Goal: Information Seeking & Learning: Learn about a topic

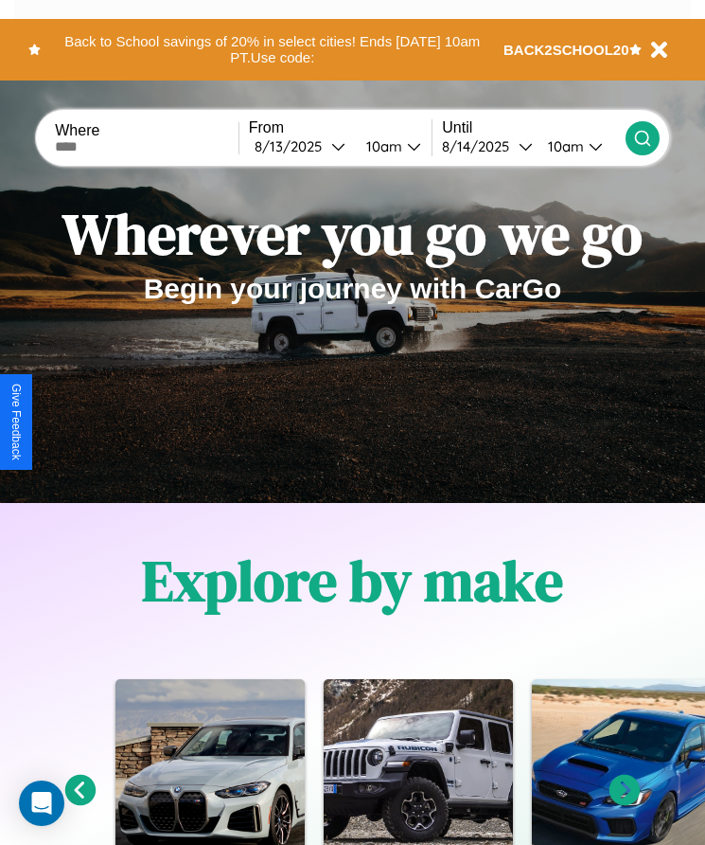
scroll to position [2469, 0]
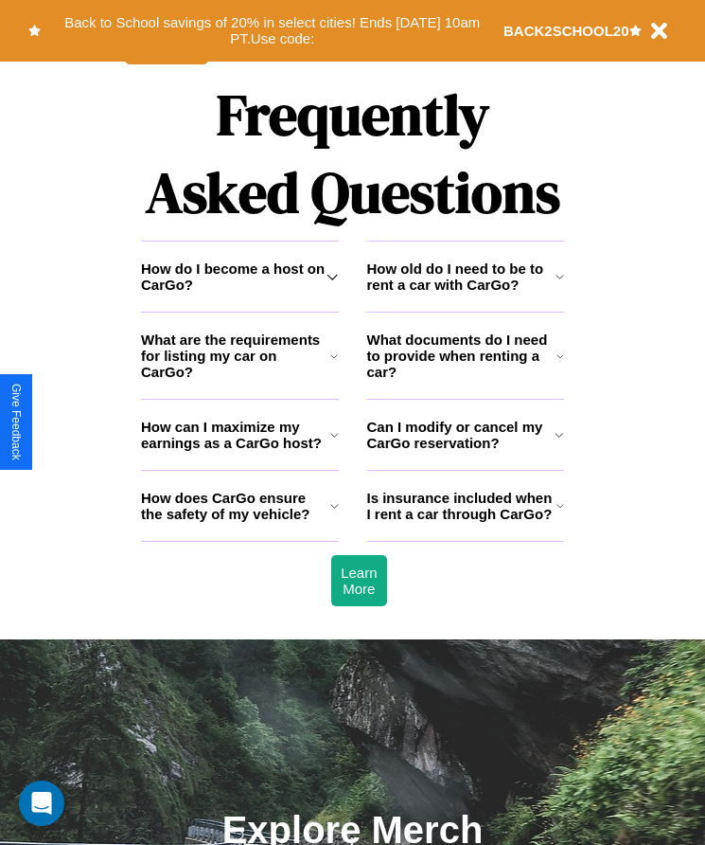
click at [332, 284] on icon at bounding box center [332, 276] width 11 height 15
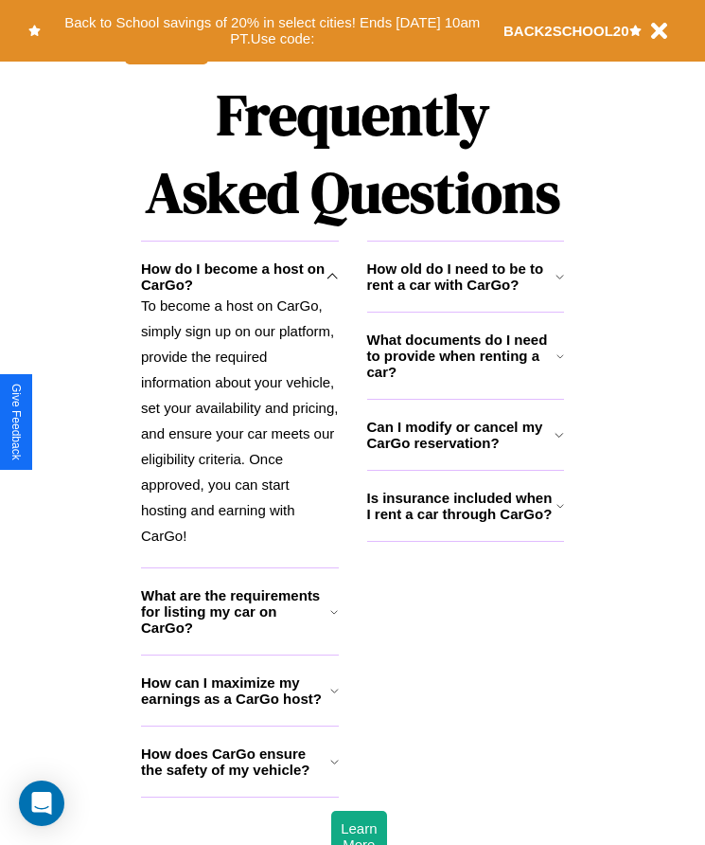
click at [240, 706] on h3 "How can I maximize my earnings as a CarGo host?" at bounding box center [235, 690] width 189 height 32
click at [465, 380] on h3 "What documents do I need to provide when renting a car?" at bounding box center [462, 355] width 190 height 48
click at [465, 522] on h3 "Is insurance included when I rent a car through CarGo?" at bounding box center [461, 506] width 189 height 32
click at [465, 293] on h3 "How old do I need to be to rent a car with CarGo?" at bounding box center [461, 276] width 188 height 32
click at [560, 284] on icon at bounding box center [560, 276] width 9 height 15
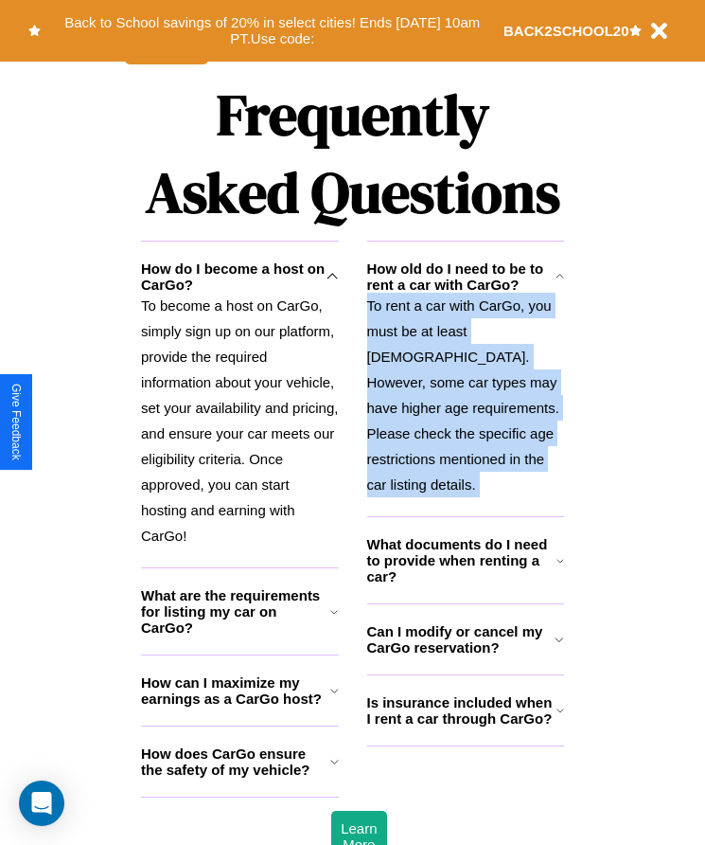
scroll to position [316, 0]
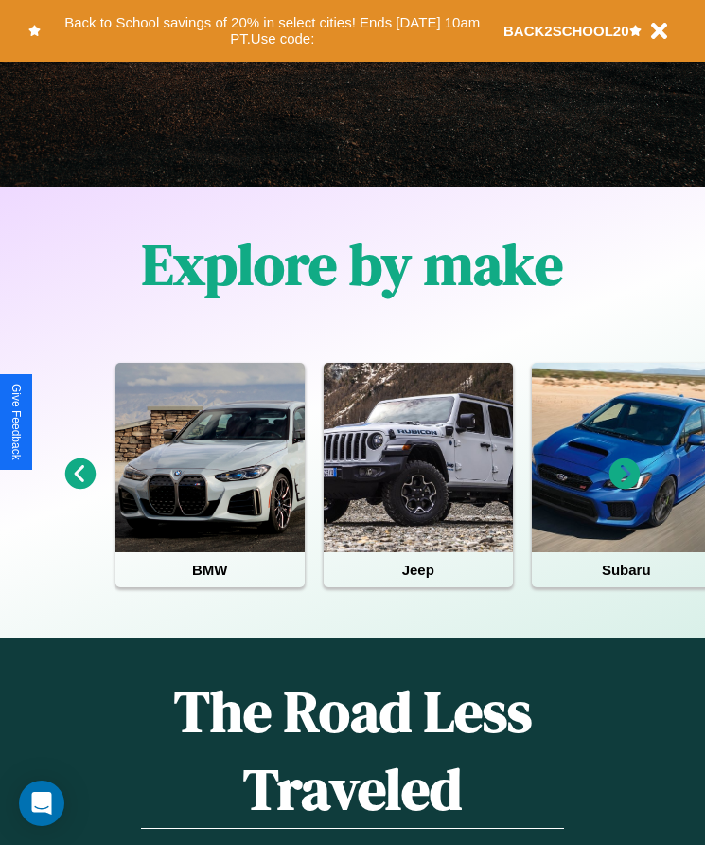
click at [625, 487] on icon at bounding box center [625, 473] width 31 height 31
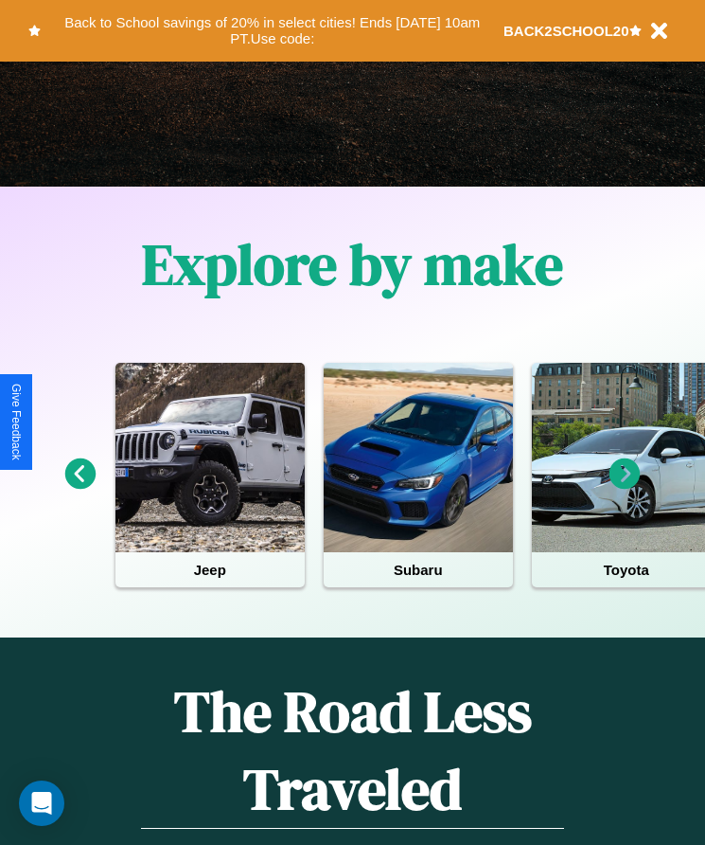
click at [625, 487] on icon at bounding box center [625, 473] width 31 height 31
